Goal: Use online tool/utility: Utilize a website feature to perform a specific function

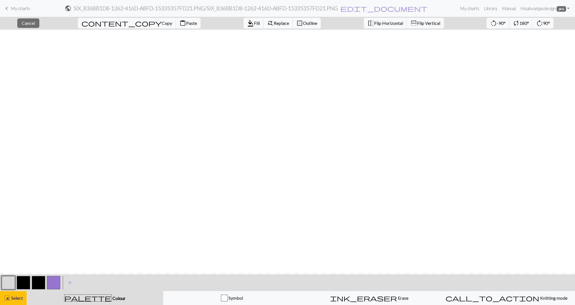
scroll to position [243, 0]
click at [16, 300] on span "Select" at bounding box center [16, 297] width 13 height 5
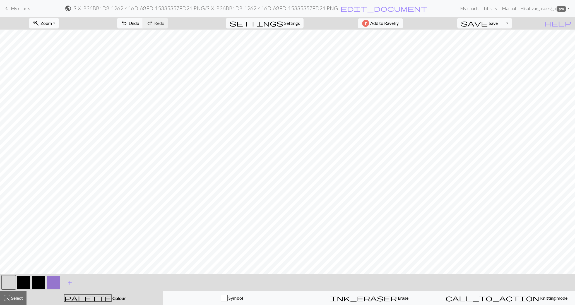
click at [59, 19] on button "zoom_in Zoom Zoom" at bounding box center [44, 23] width 30 height 11
click at [56, 32] on button "Fit all" at bounding box center [51, 35] width 44 height 9
click at [286, 23] on span "Settings" at bounding box center [292, 23] width 16 height 7
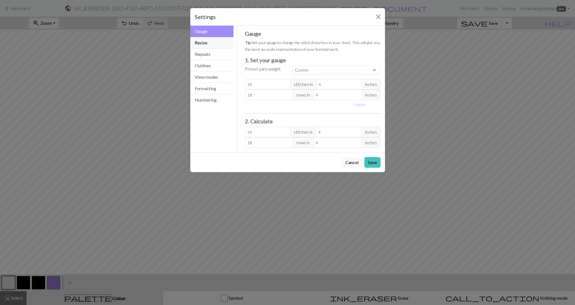
click at [216, 45] on button "Resize" at bounding box center [212, 42] width 44 height 11
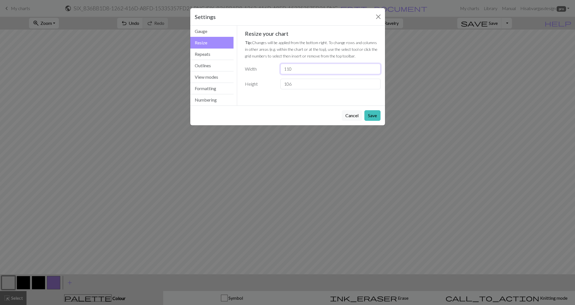
click at [377, 70] on input "110" at bounding box center [331, 69] width 100 height 11
click at [377, 70] on input "109" at bounding box center [331, 69] width 100 height 11
click at [377, 70] on input "108" at bounding box center [331, 69] width 100 height 11
click at [377, 70] on input "107" at bounding box center [331, 69] width 100 height 11
click at [377, 70] on input "106" at bounding box center [331, 69] width 100 height 11
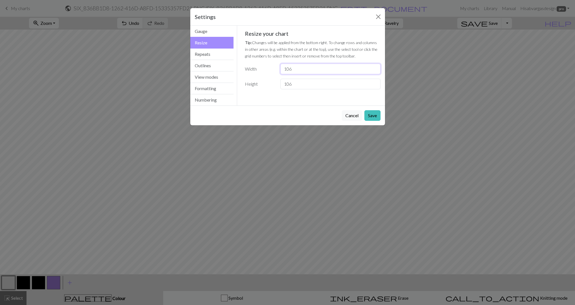
click at [377, 70] on input "105" at bounding box center [331, 69] width 100 height 11
click at [377, 70] on input "104" at bounding box center [331, 69] width 100 height 11
click at [377, 70] on input "103" at bounding box center [331, 69] width 100 height 11
click at [377, 70] on input "102" at bounding box center [331, 69] width 100 height 11
click at [377, 70] on input "101" at bounding box center [331, 69] width 100 height 11
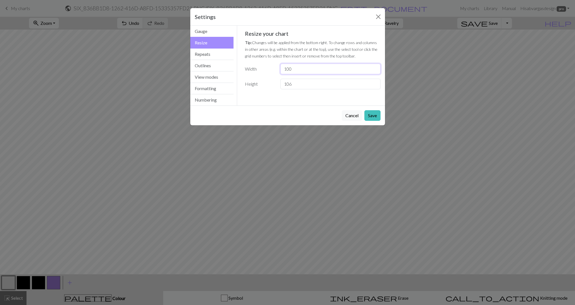
click at [377, 70] on input "100" at bounding box center [331, 69] width 100 height 11
click at [377, 70] on input "99" at bounding box center [331, 69] width 100 height 11
type input "98"
click at [377, 70] on input "98" at bounding box center [331, 69] width 100 height 11
click at [375, 111] on button "Save" at bounding box center [373, 115] width 16 height 11
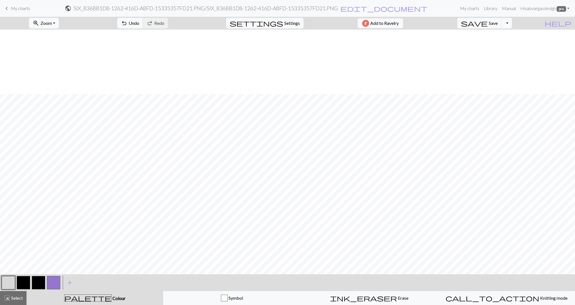
scroll to position [169, 0]
click at [13, 298] on span "Select" at bounding box center [16, 297] width 13 height 5
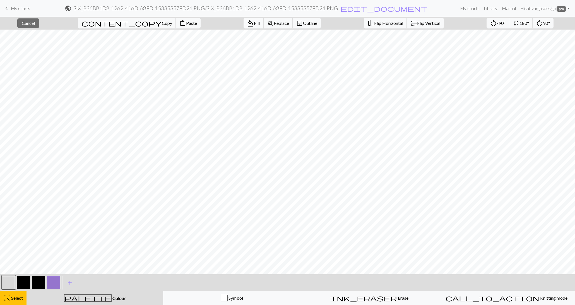
click at [247, 22] on span "format_color_fill" at bounding box center [250, 23] width 7 height 8
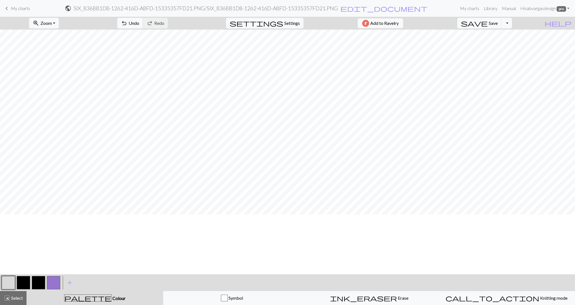
scroll to position [109, 0]
click at [16, 298] on span "Select" at bounding box center [16, 297] width 13 height 5
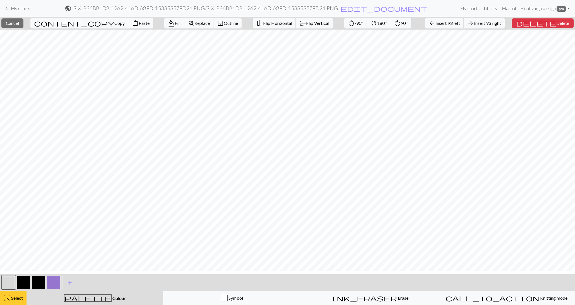
scroll to position [0, 0]
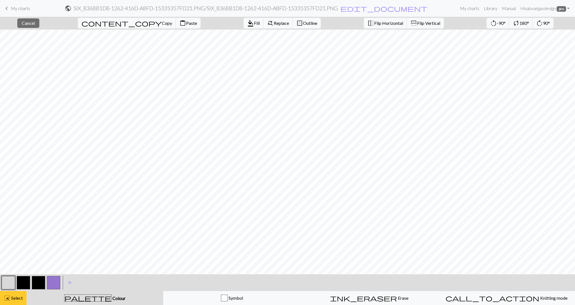
click at [15, 296] on span "Select" at bounding box center [16, 297] width 13 height 5
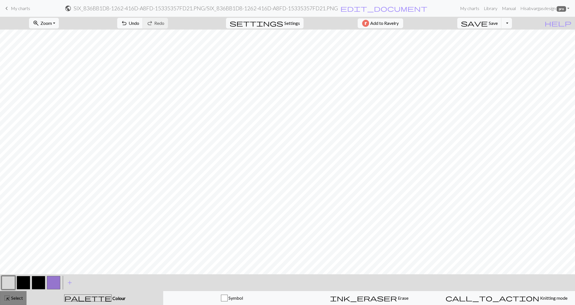
click at [15, 296] on span "Select" at bounding box center [16, 297] width 13 height 5
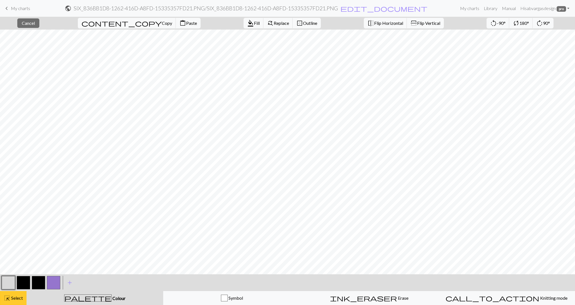
click at [11, 298] on span "Select" at bounding box center [16, 297] width 13 height 5
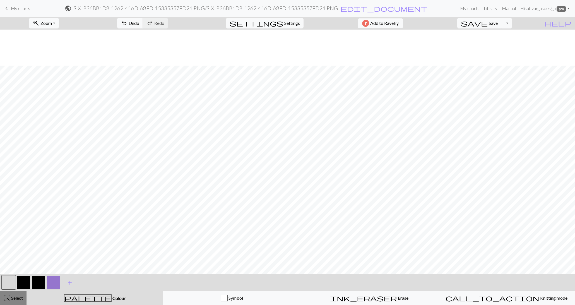
scroll to position [169, 0]
click at [9, 299] on span "highlight_alt" at bounding box center [7, 298] width 7 height 8
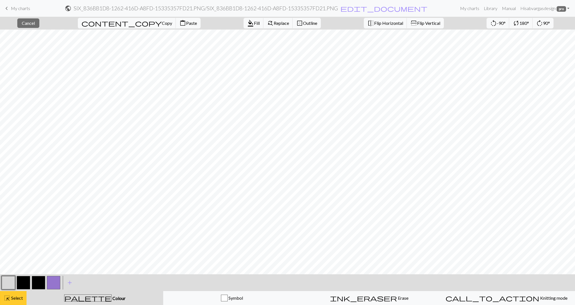
click at [16, 296] on span "Select" at bounding box center [16, 297] width 13 height 5
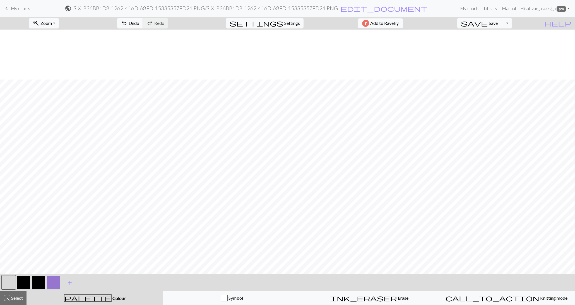
scroll to position [159, 0]
click at [512, 23] on button "Toggle Dropdown" at bounding box center [507, 23] width 11 height 11
click at [507, 35] on button "file_copy Save a copy" at bounding box center [466, 35] width 92 height 9
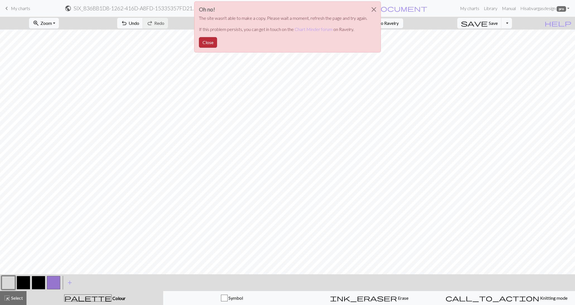
click at [209, 42] on button "Close" at bounding box center [208, 42] width 18 height 11
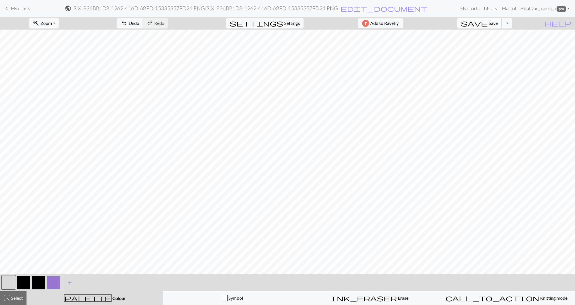
click at [498, 25] on span "Save" at bounding box center [493, 22] width 9 height 5
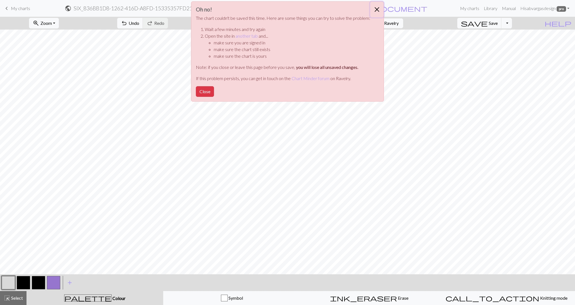
click at [376, 9] on button "Close" at bounding box center [376, 10] width 13 height 16
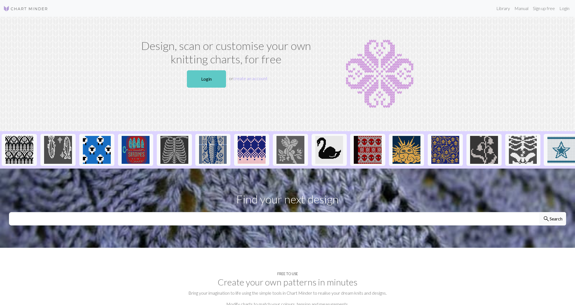
click at [204, 78] on link "Login" at bounding box center [206, 78] width 39 height 17
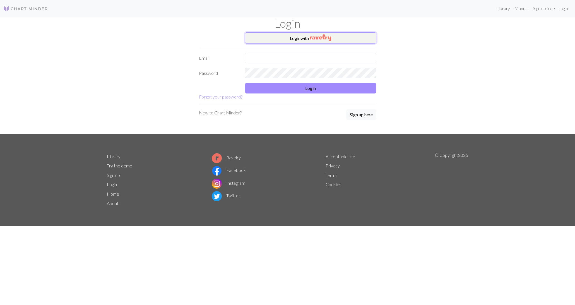
click at [306, 37] on button "Login with" at bounding box center [310, 37] width 131 height 11
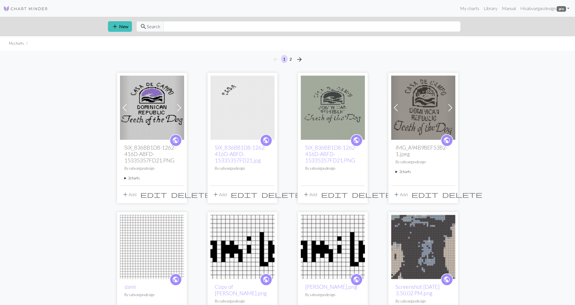
click at [142, 128] on img at bounding box center [152, 108] width 64 height 64
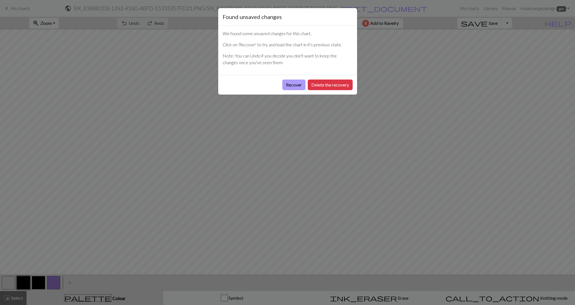
click at [288, 81] on button "Recover" at bounding box center [294, 85] width 23 height 11
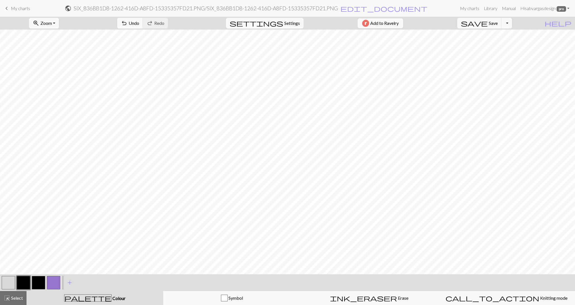
click at [48, 22] on button "zoom_in Zoom Zoom" at bounding box center [44, 23] width 30 height 11
click at [53, 34] on button "Fit all" at bounding box center [51, 35] width 44 height 9
click at [15, 301] on div "highlight_alt Select Select" at bounding box center [13, 298] width 19 height 7
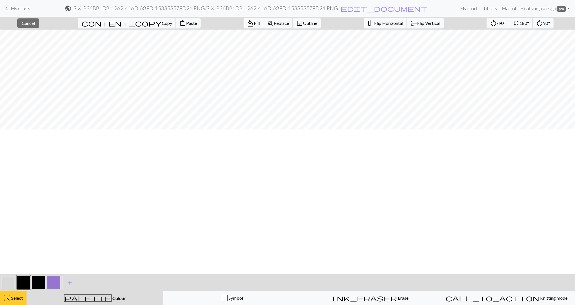
scroll to position [0, 0]
click at [13, 300] on span "Select" at bounding box center [16, 297] width 13 height 5
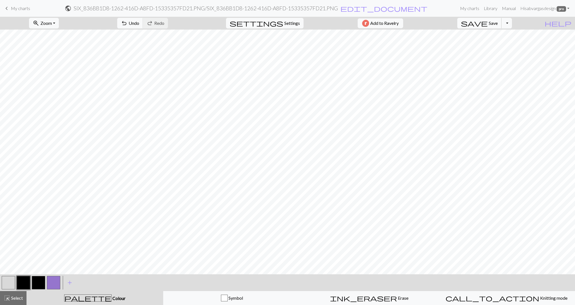
click at [488, 26] on span "save" at bounding box center [474, 23] width 27 height 8
